Goal: Navigation & Orientation: Find specific page/section

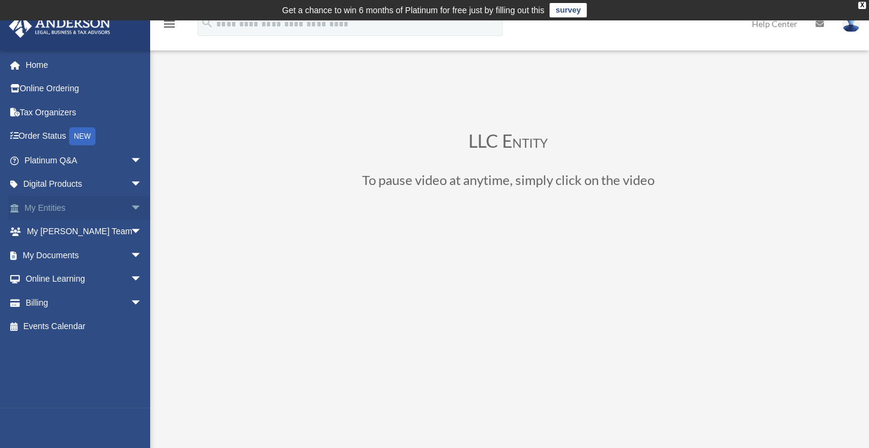
click at [52, 202] on link "My Entities arrow_drop_down" at bounding box center [84, 208] width 152 height 24
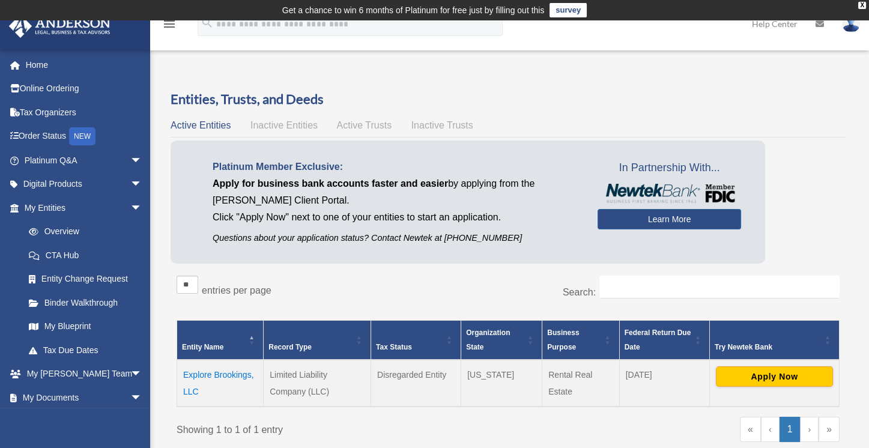
click at [827, 153] on div "Platinum Member Exclusive: Apply for business bank accounts faster and easier b…" at bounding box center [507, 204] width 675 height 129
click at [238, 373] on td "Explore Brookings, LLC" at bounding box center [220, 383] width 86 height 47
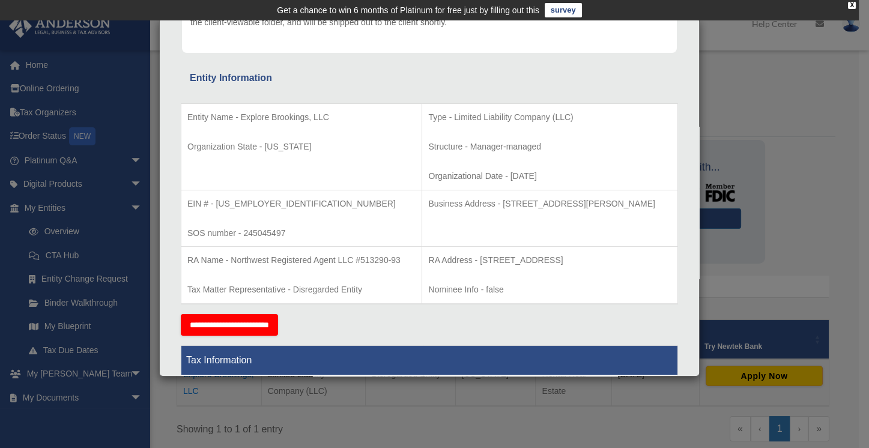
scroll to position [200, 0]
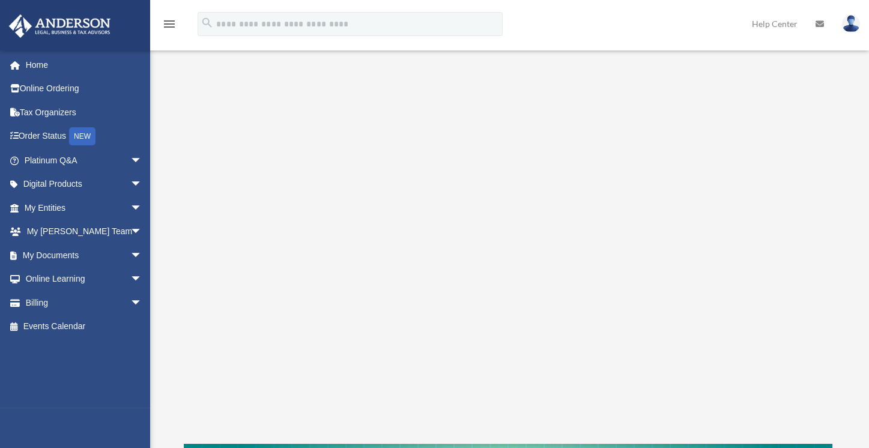
scroll to position [151, 0]
